Goal: Transaction & Acquisition: Obtain resource

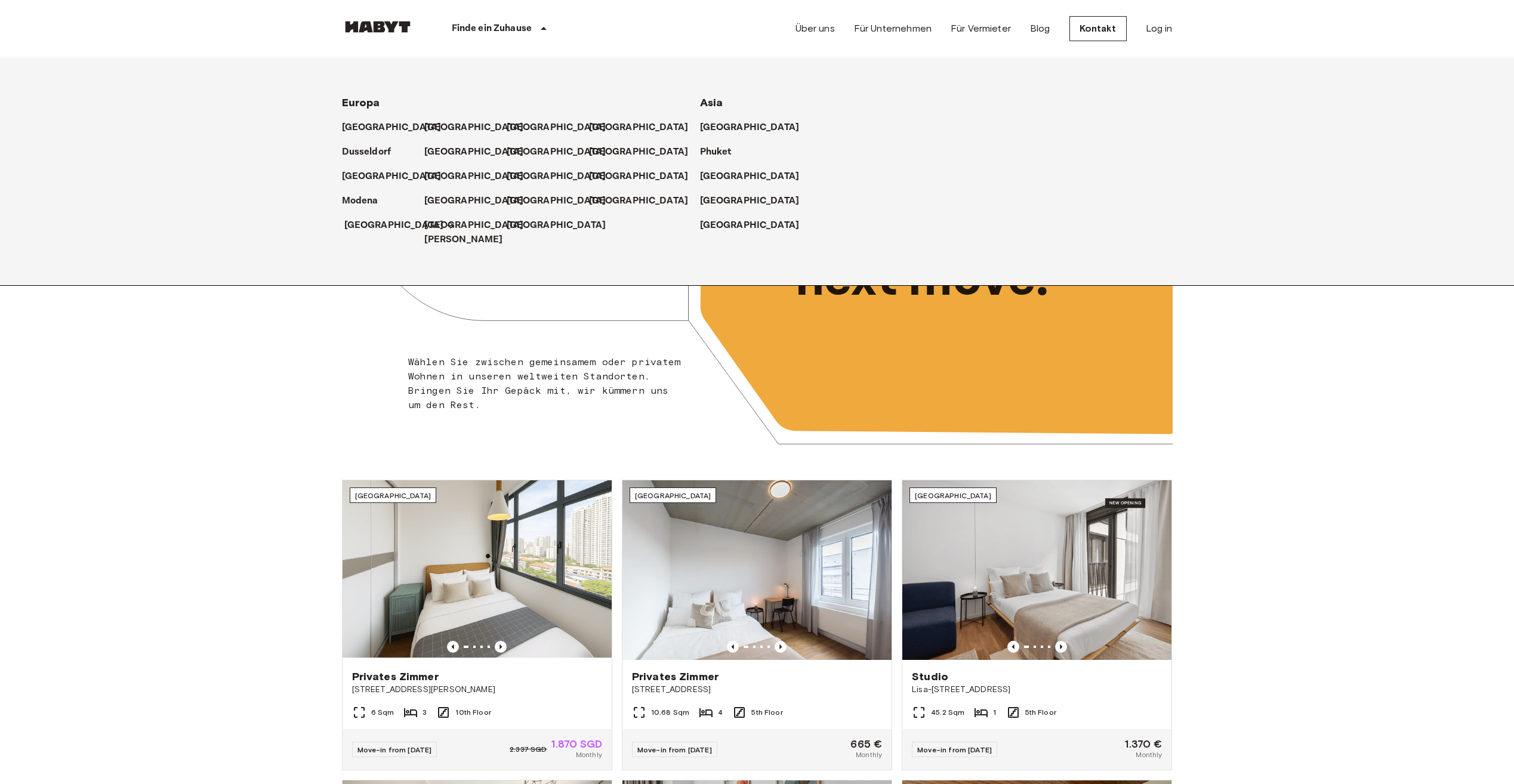
click at [362, 224] on p "[GEOGRAPHIC_DATA]" at bounding box center [393, 225] width 100 height 14
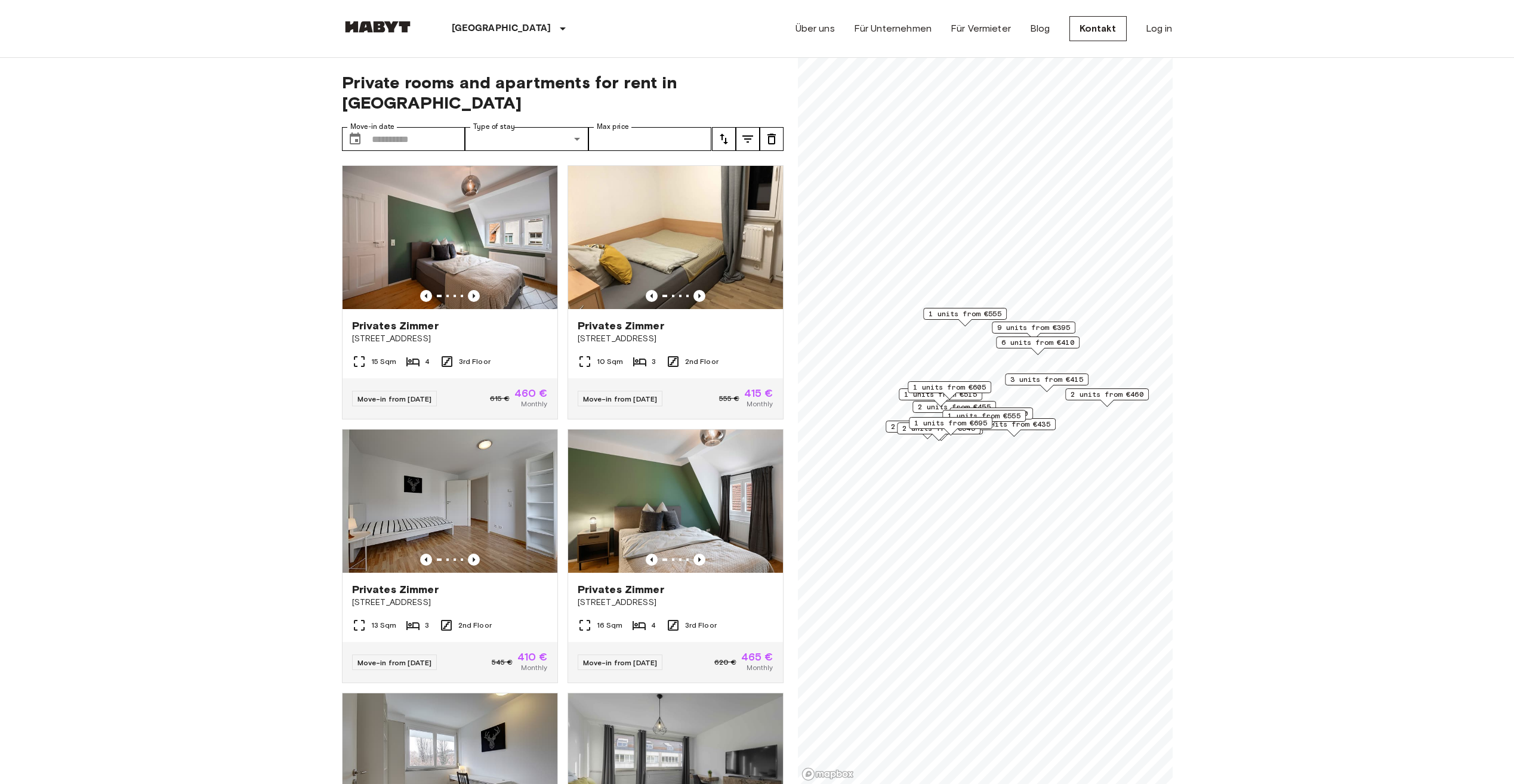
click at [1022, 328] on span "9 units from €395" at bounding box center [1034, 327] width 73 height 10
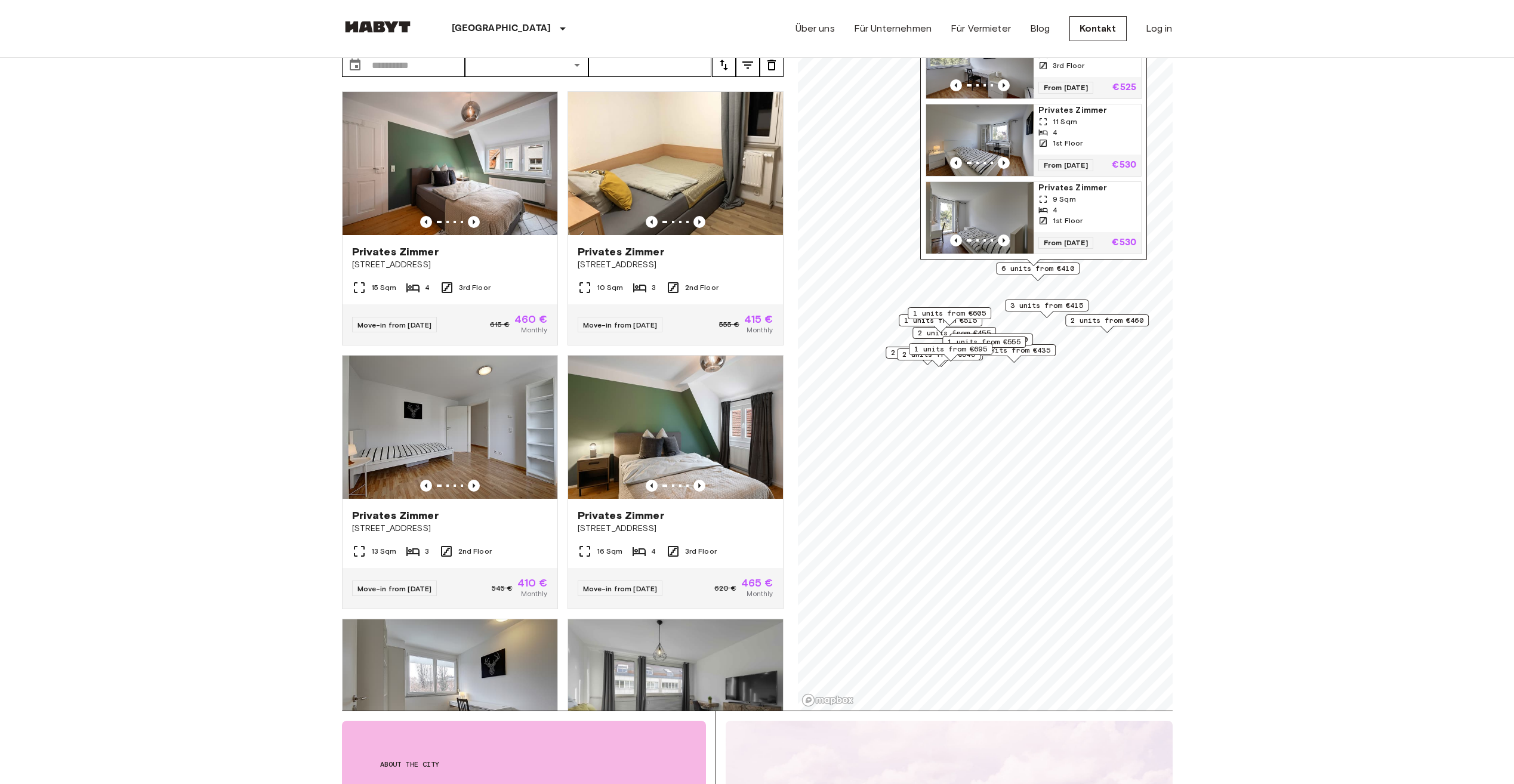
scroll to position [238, 0]
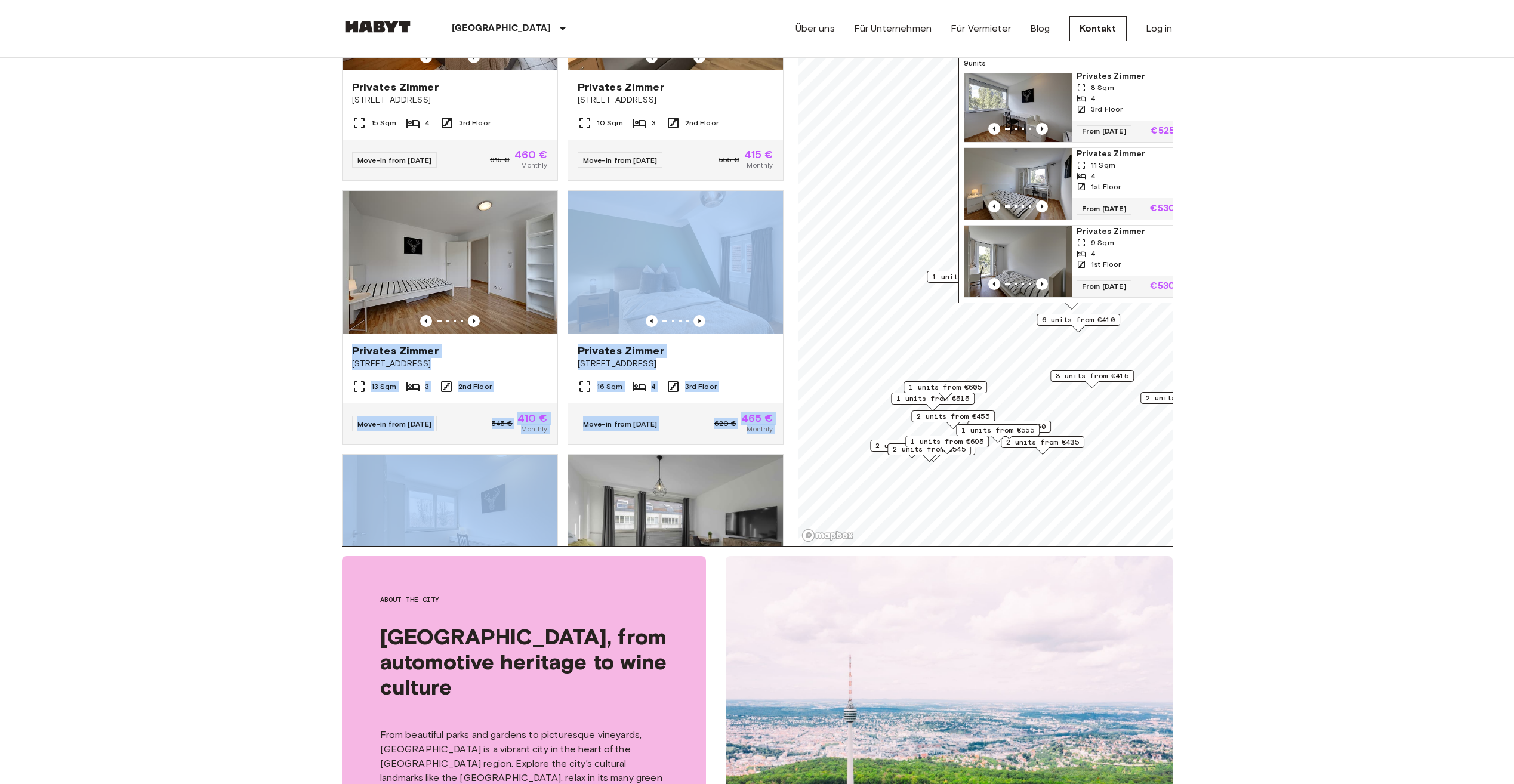
drag, startPoint x: 238, startPoint y: 338, endPoint x: 236, endPoint y: 480, distance: 142.0
drag, startPoint x: 236, startPoint y: 480, endPoint x: 225, endPoint y: 324, distance: 156.4
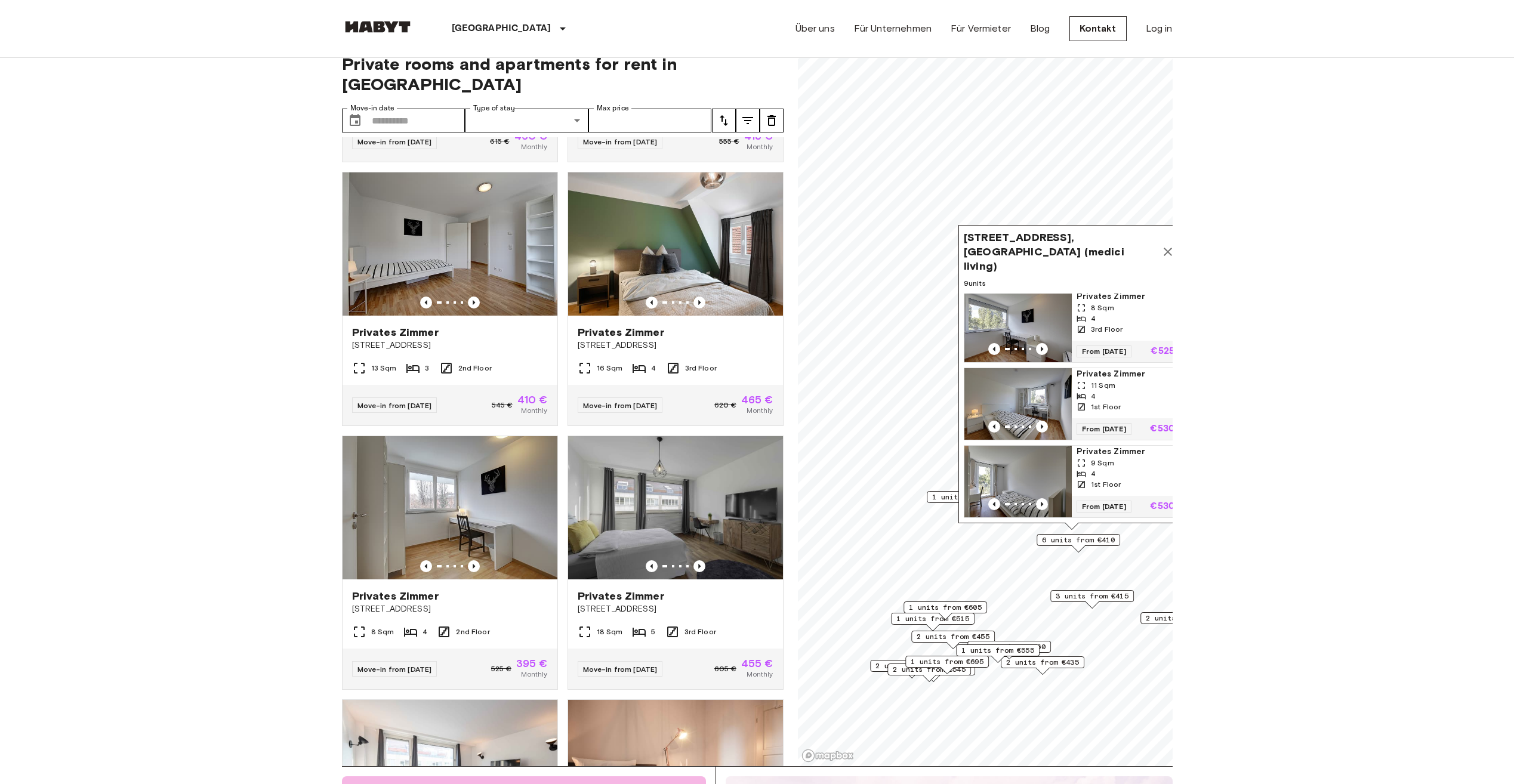
scroll to position [0, 0]
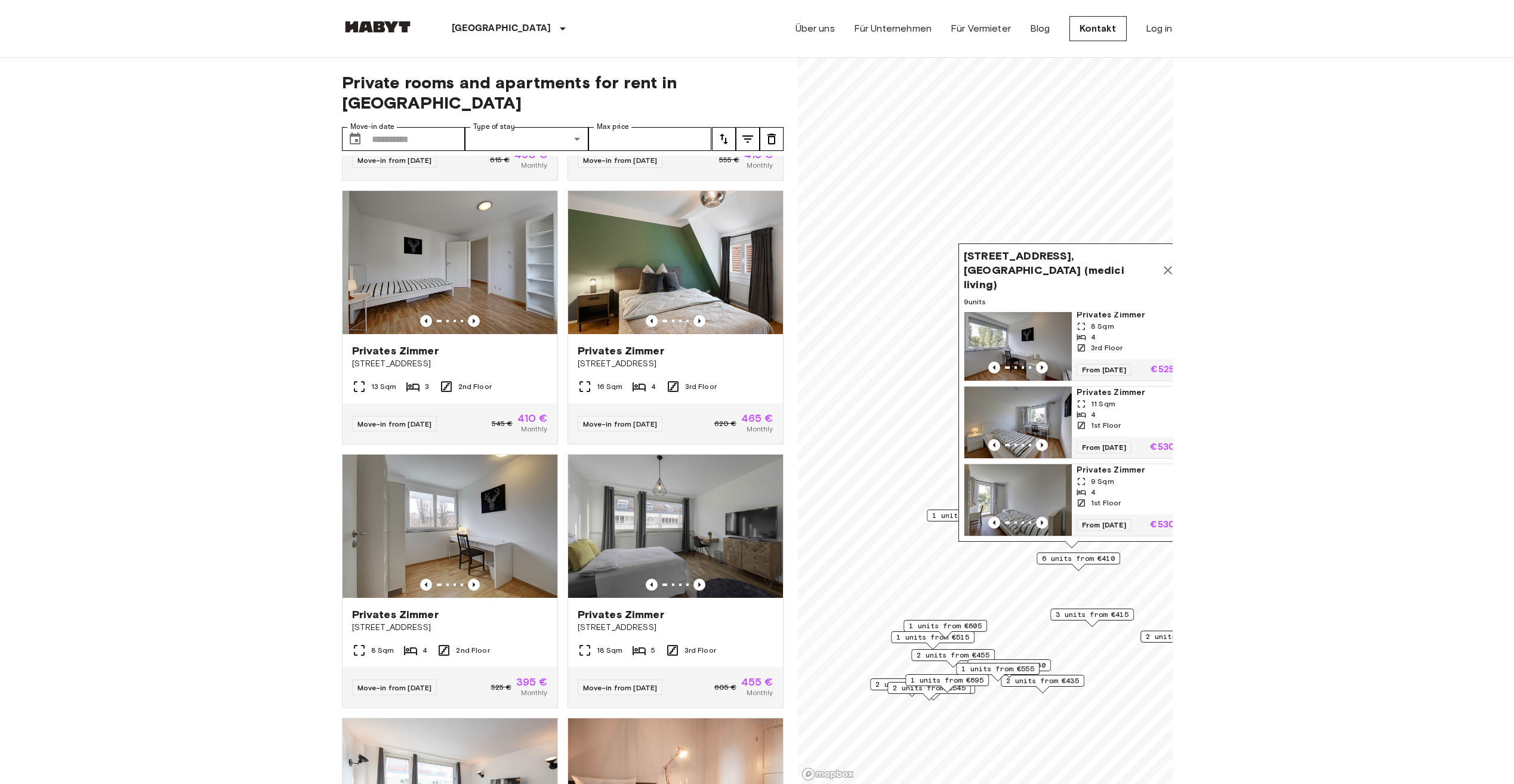
click at [1167, 264] on icon "Map marker" at bounding box center [1167, 270] width 14 height 14
